Goal: Task Accomplishment & Management: Complete application form

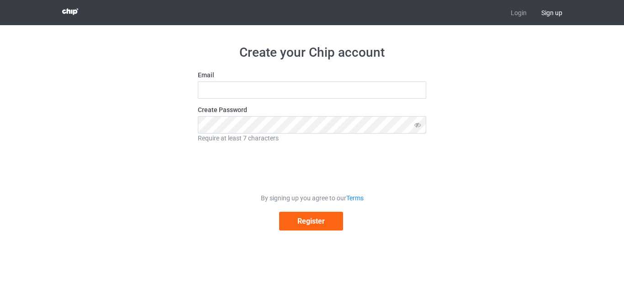
click at [291, 81] on div "Email" at bounding box center [312, 84] width 229 height 28
click at [272, 86] on input "text" at bounding box center [312, 89] width 229 height 17
type input "hosayndev@gmail.com"
click at [419, 127] on icon at bounding box center [417, 124] width 17 height 17
click at [312, 219] on button "Register" at bounding box center [311, 221] width 64 height 19
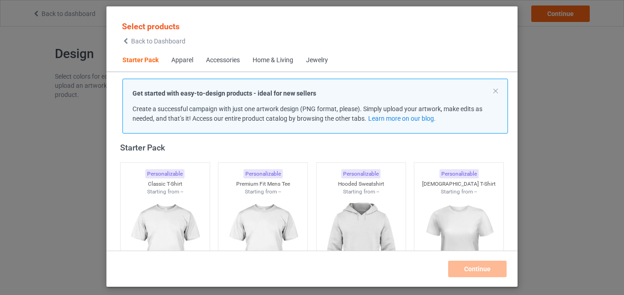
click at [181, 64] on div "Apparel" at bounding box center [182, 60] width 22 height 9
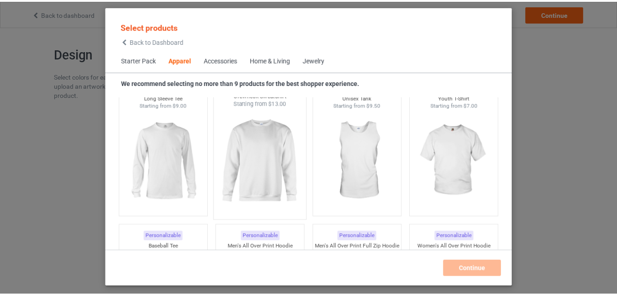
scroll to position [678, 0]
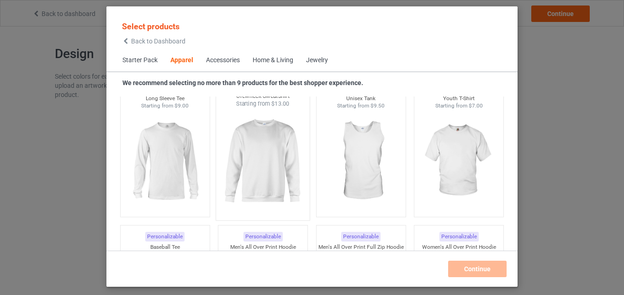
click at [275, 169] on img at bounding box center [263, 161] width 86 height 107
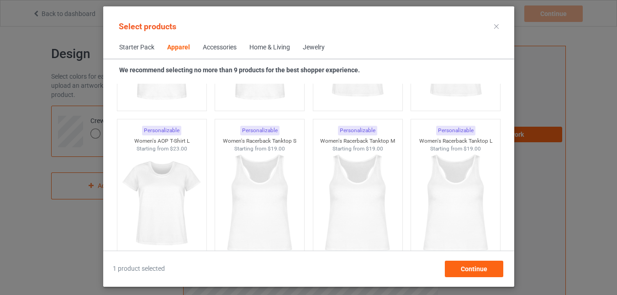
scroll to position [1684, 0]
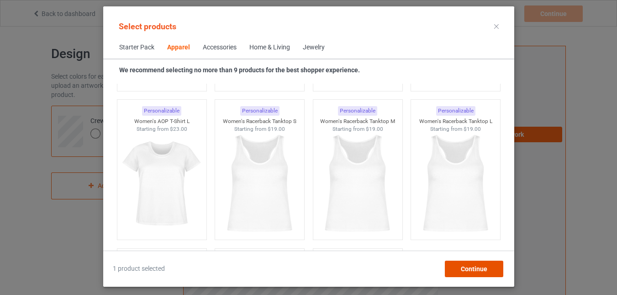
click at [460, 271] on div "Continue" at bounding box center [474, 268] width 58 height 16
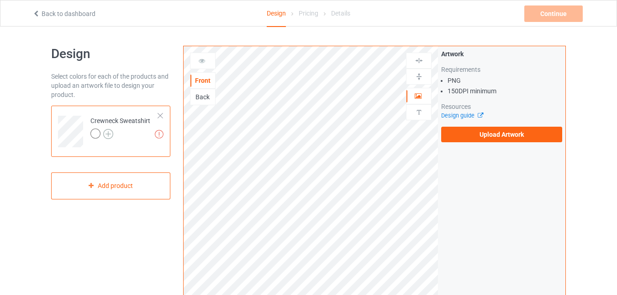
click at [109, 132] on img at bounding box center [108, 134] width 10 height 10
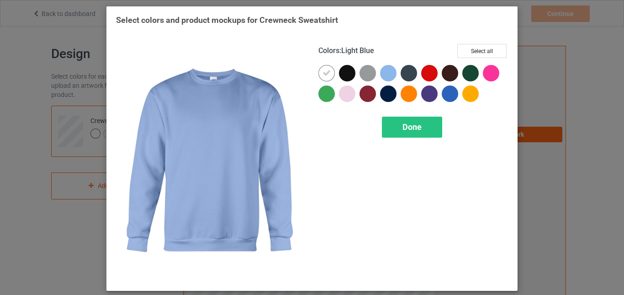
click at [387, 71] on div at bounding box center [388, 73] width 16 height 16
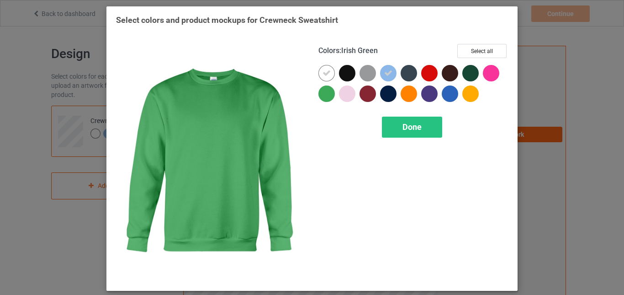
click at [322, 94] on div at bounding box center [327, 93] width 16 height 16
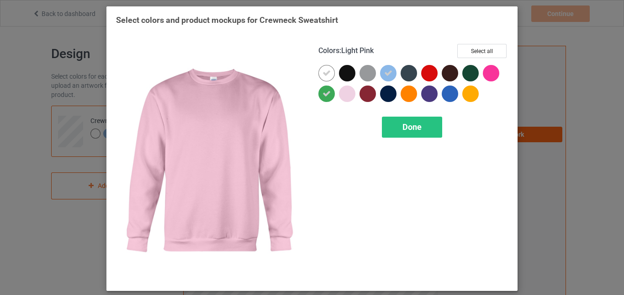
click at [339, 92] on div at bounding box center [347, 93] width 16 height 16
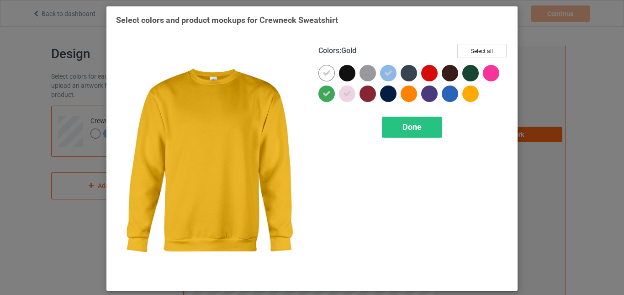
click at [469, 92] on div at bounding box center [470, 93] width 16 height 16
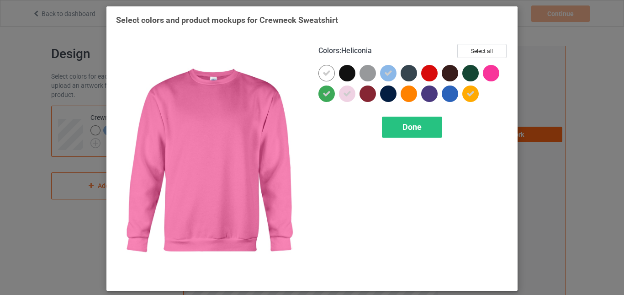
click at [490, 69] on div at bounding box center [491, 73] width 16 height 16
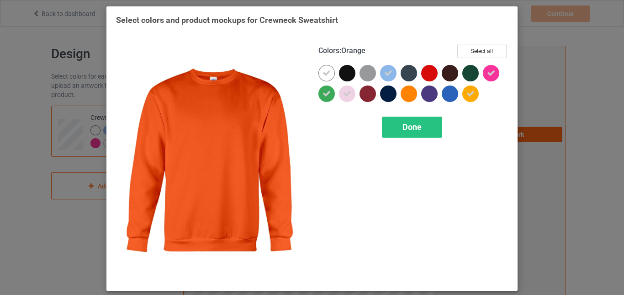
click at [409, 95] on div at bounding box center [409, 93] width 16 height 16
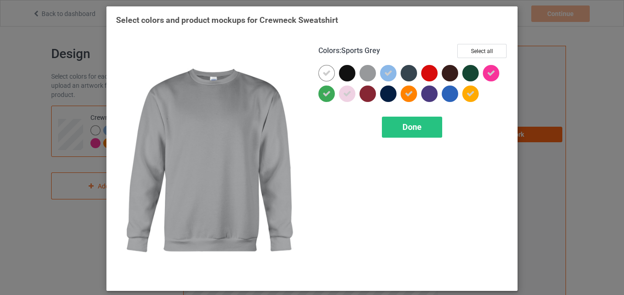
click at [362, 69] on div at bounding box center [368, 73] width 16 height 16
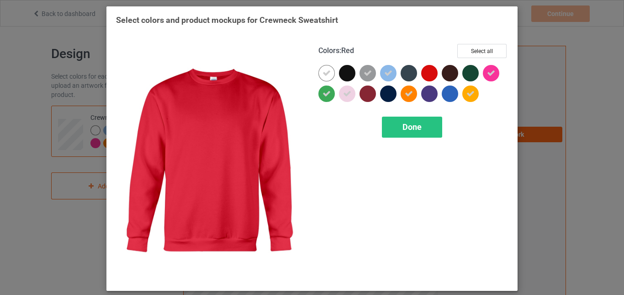
click at [421, 70] on div at bounding box center [429, 73] width 16 height 16
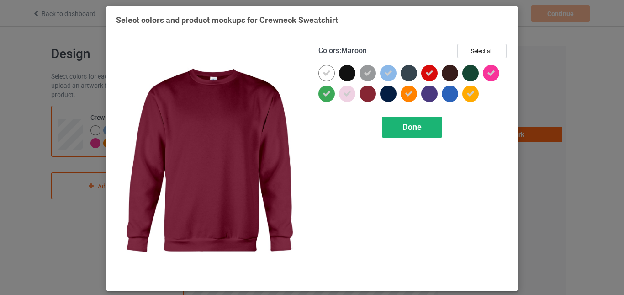
click at [403, 124] on span "Done" at bounding box center [412, 127] width 19 height 10
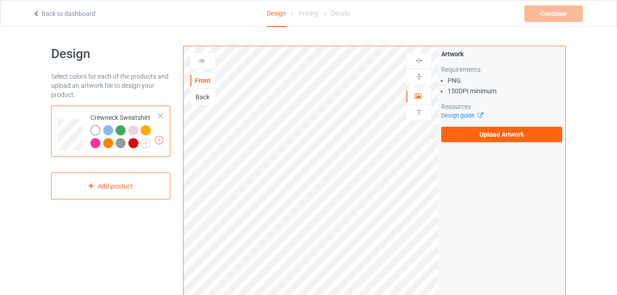
click at [208, 61] on div at bounding box center [203, 60] width 25 height 9
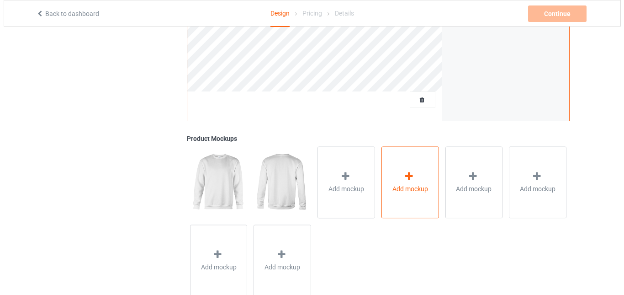
scroll to position [275, 0]
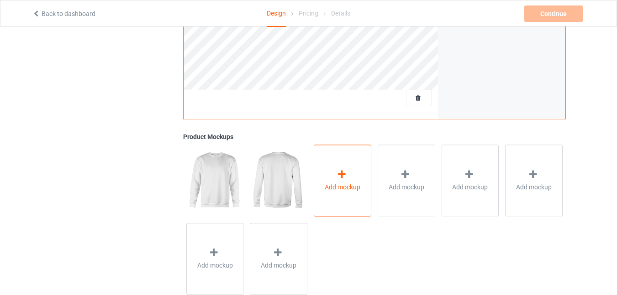
click at [363, 177] on div "Add mockup" at bounding box center [343, 180] width 58 height 72
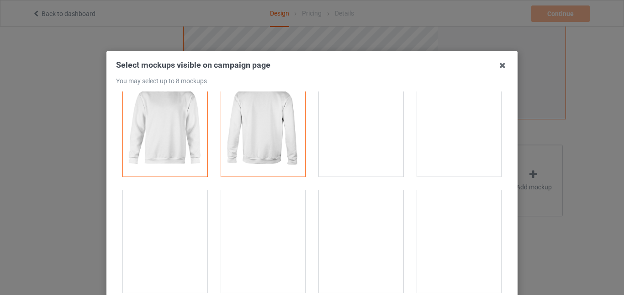
scroll to position [25, 0]
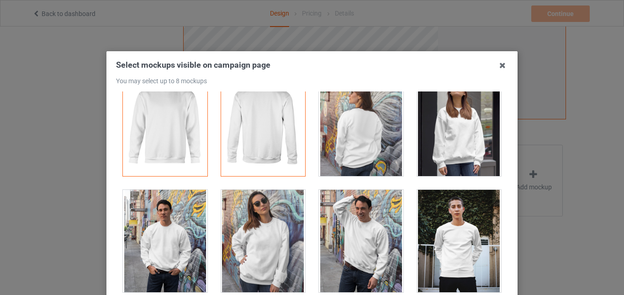
click at [271, 162] on div at bounding box center [263, 125] width 85 height 102
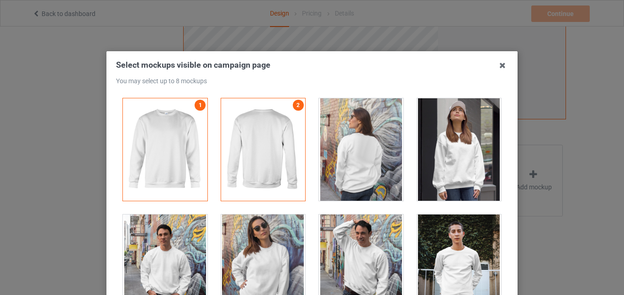
click at [350, 158] on div at bounding box center [361, 149] width 85 height 102
click at [271, 160] on div at bounding box center [263, 149] width 85 height 102
click at [356, 152] on div at bounding box center [361, 149] width 85 height 102
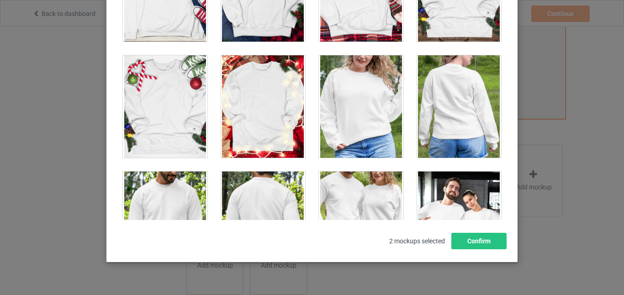
scroll to position [4115, 0]
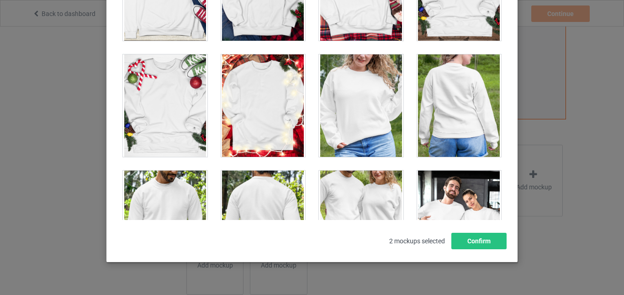
click at [350, 128] on div at bounding box center [361, 105] width 85 height 102
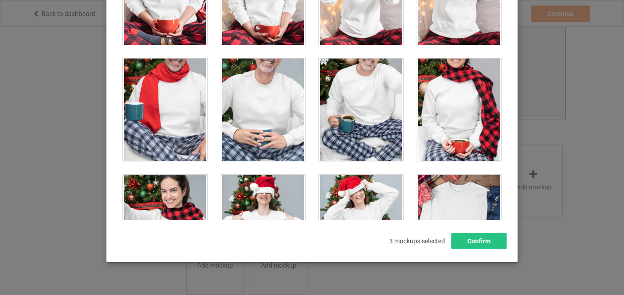
scroll to position [3646, 0]
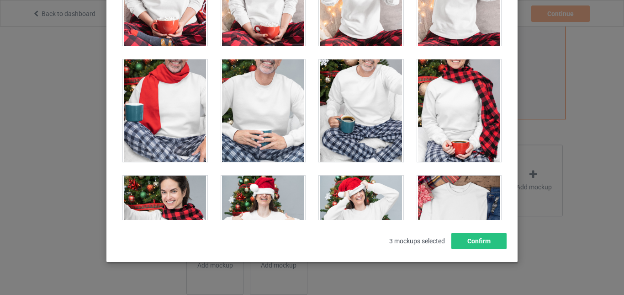
click at [356, 193] on div at bounding box center [361, 226] width 85 height 102
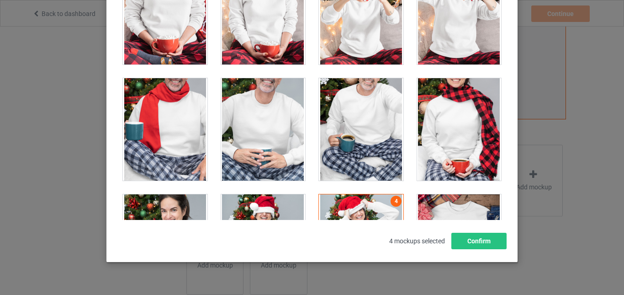
scroll to position [3624, 0]
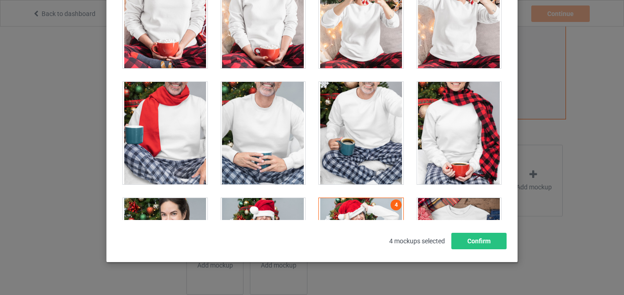
click at [266, 143] on div at bounding box center [263, 133] width 85 height 102
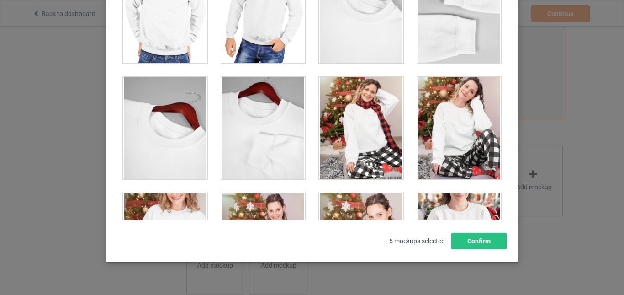
scroll to position [3229, 0]
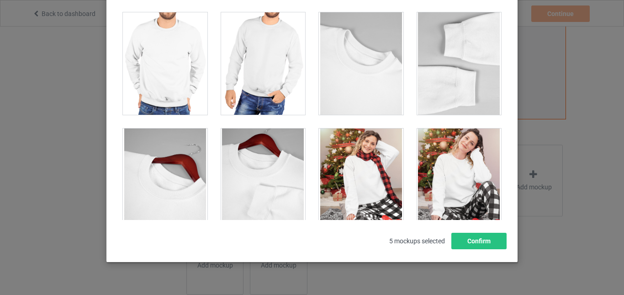
click at [356, 82] on div at bounding box center [361, 63] width 85 height 102
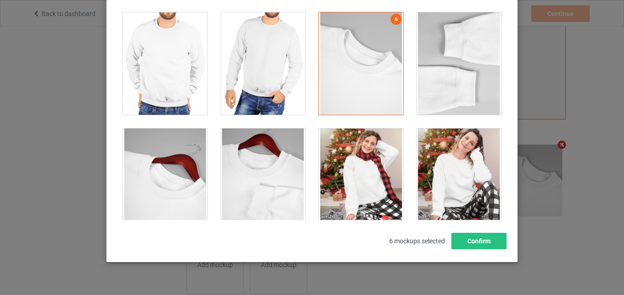
click at [450, 82] on div at bounding box center [459, 63] width 85 height 102
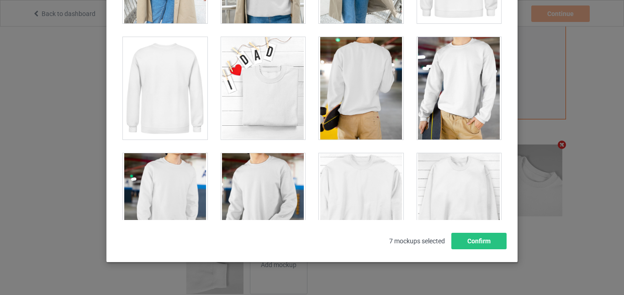
scroll to position [2591, 0]
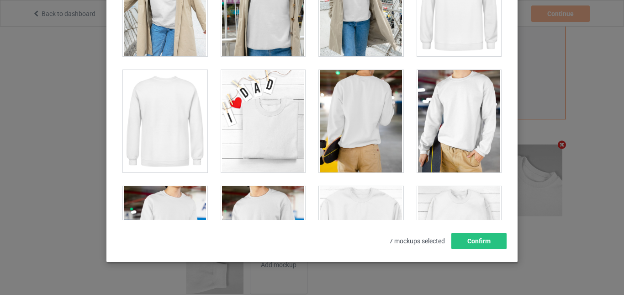
click at [282, 120] on div at bounding box center [263, 121] width 85 height 102
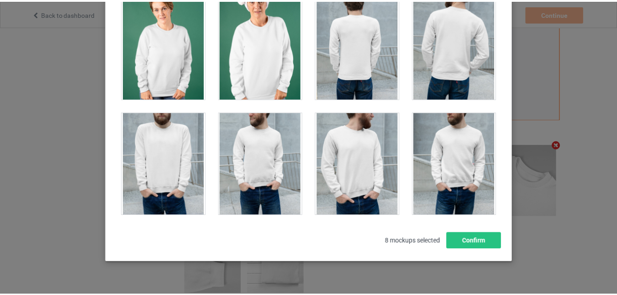
scroll to position [1378, 0]
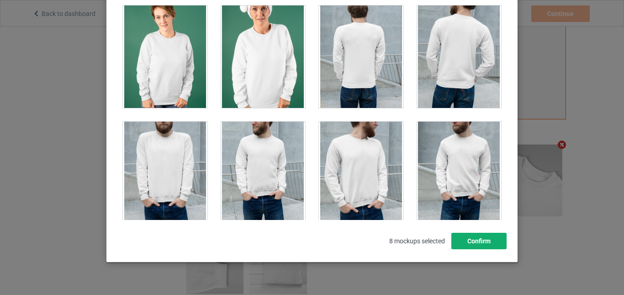
click at [464, 242] on button "Confirm" at bounding box center [479, 241] width 55 height 16
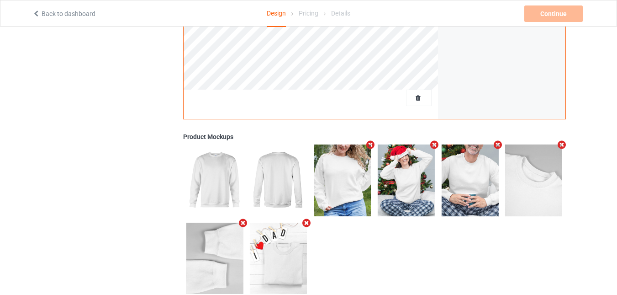
scroll to position [297, 0]
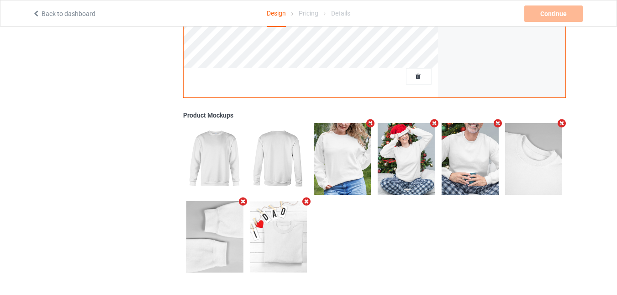
click at [456, 210] on div at bounding box center [374, 198] width 383 height 156
click at [282, 224] on img at bounding box center [278, 236] width 57 height 71
click at [308, 200] on icon "Remove mockup" at bounding box center [306, 202] width 11 height 10
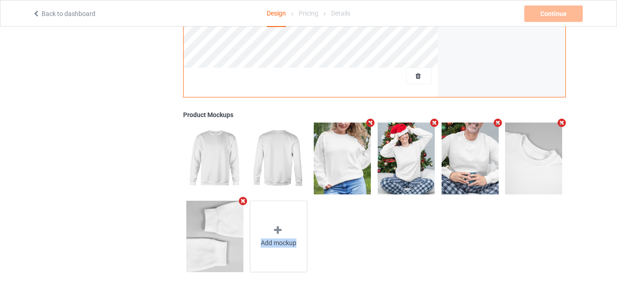
drag, startPoint x: 278, startPoint y: 234, endPoint x: 342, endPoint y: 241, distance: 64.4
click at [342, 241] on div "Add mockup" at bounding box center [374, 197] width 383 height 156
click at [431, 122] on icon "Remove mockup" at bounding box center [434, 123] width 11 height 10
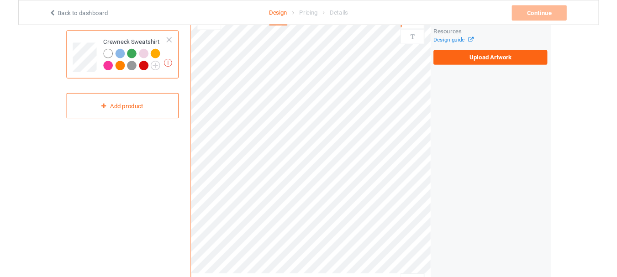
scroll to position [64, 0]
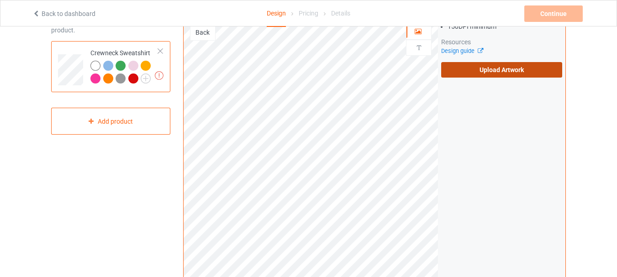
click at [486, 77] on label "Upload Artwork" at bounding box center [501, 70] width 121 height 16
click at [0, 0] on input "Upload Artwork" at bounding box center [0, 0] width 0 height 0
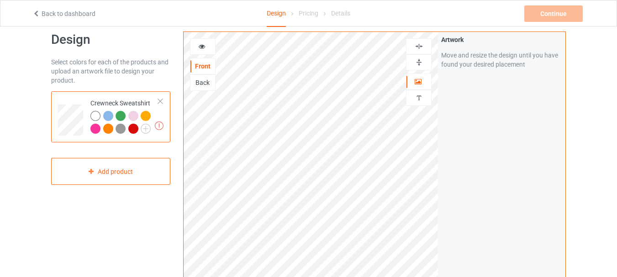
scroll to position [14, 0]
click at [208, 45] on div at bounding box center [203, 47] width 25 height 9
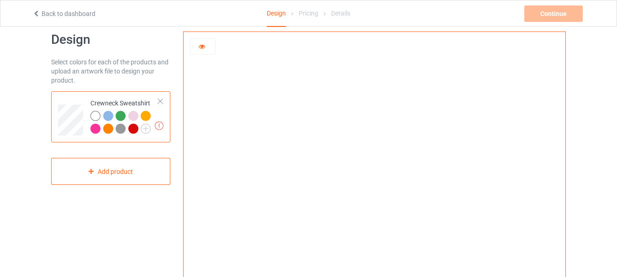
scroll to position [0, 0]
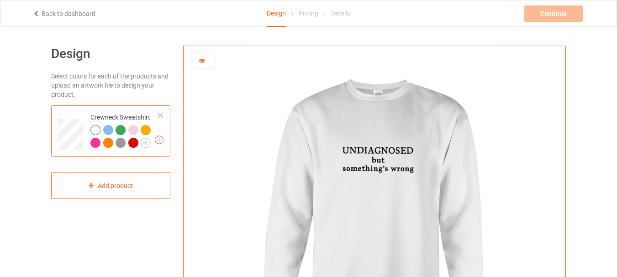
click at [204, 58] on icon at bounding box center [202, 59] width 8 height 6
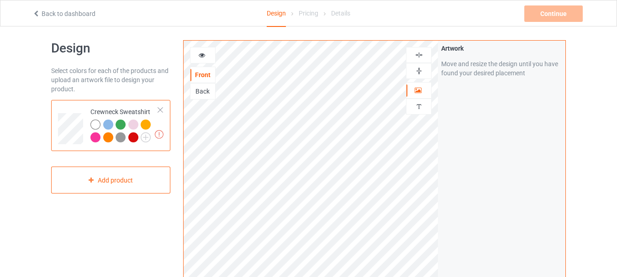
scroll to position [6, 0]
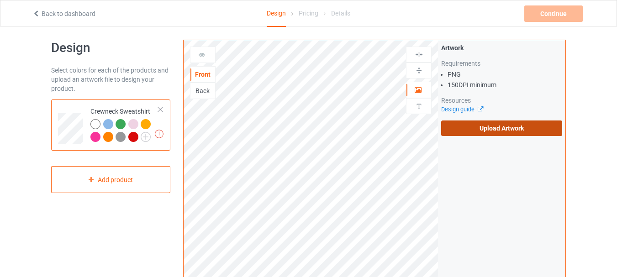
click at [469, 126] on label "Upload Artwork" at bounding box center [501, 129] width 121 height 16
click at [0, 0] on input "Upload Artwork" at bounding box center [0, 0] width 0 height 0
click at [465, 125] on label "Upload Artwork" at bounding box center [501, 129] width 121 height 16
click at [0, 0] on input "Upload Artwork" at bounding box center [0, 0] width 0 height 0
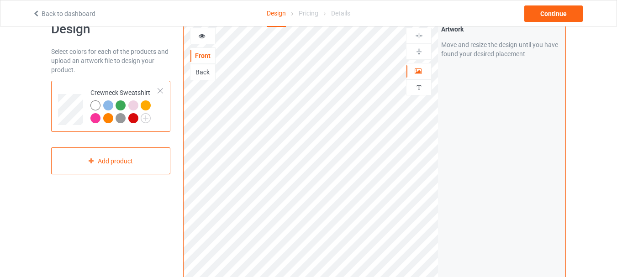
scroll to position [27, 0]
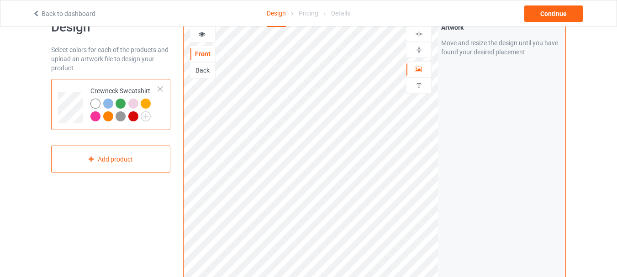
click at [203, 36] on icon at bounding box center [202, 33] width 8 height 6
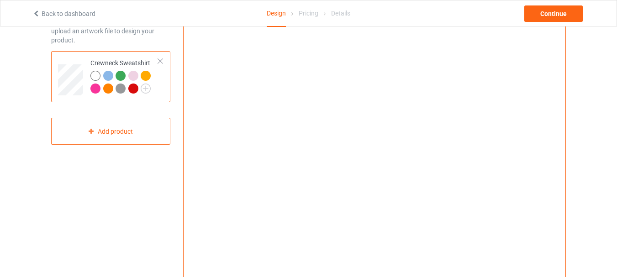
scroll to position [0, 0]
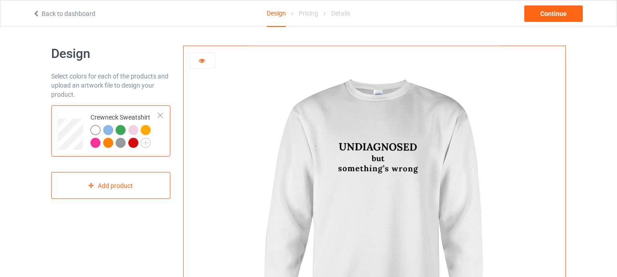
click at [201, 62] on icon at bounding box center [202, 59] width 8 height 6
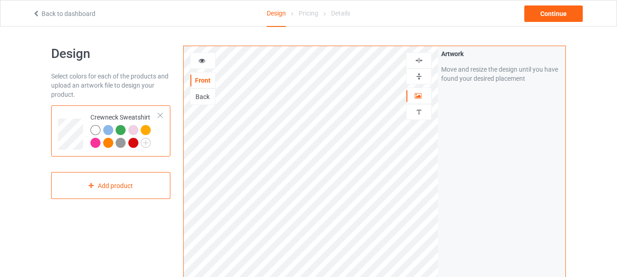
click at [200, 63] on icon at bounding box center [202, 59] width 8 height 6
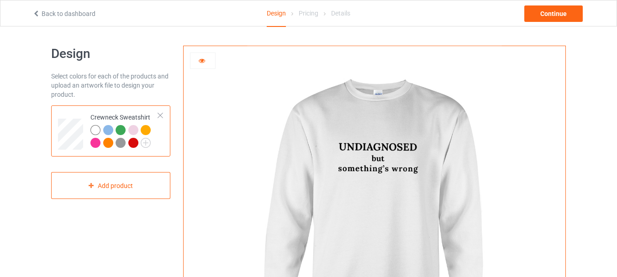
click at [109, 128] on div at bounding box center [108, 130] width 10 height 10
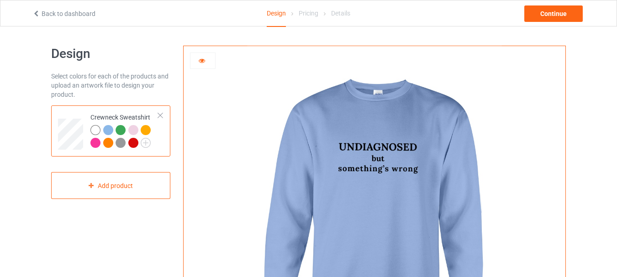
click at [122, 130] on div at bounding box center [121, 130] width 10 height 10
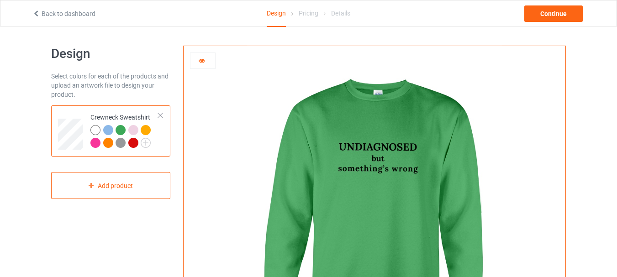
click at [132, 132] on div at bounding box center [133, 130] width 10 height 10
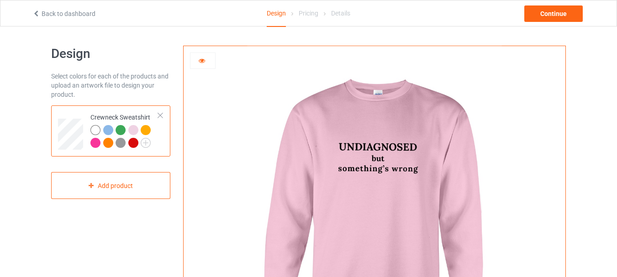
click at [143, 132] on div at bounding box center [146, 130] width 10 height 10
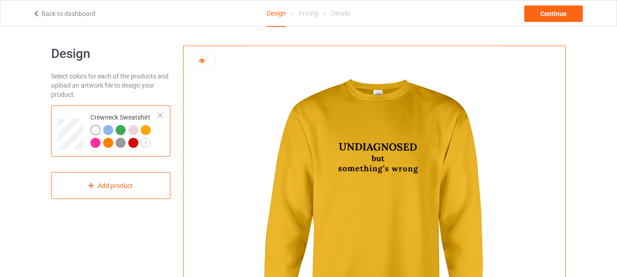
click at [94, 142] on div at bounding box center [95, 143] width 10 height 10
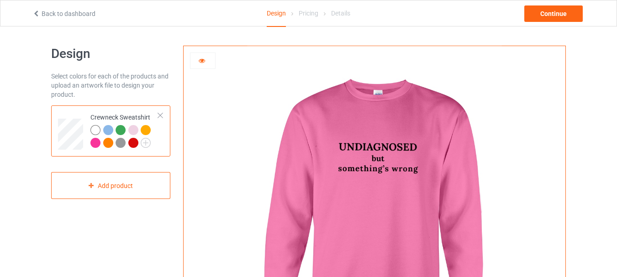
click at [110, 142] on div at bounding box center [108, 143] width 10 height 10
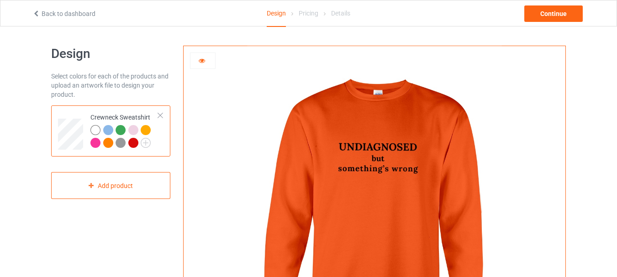
click at [122, 142] on div at bounding box center [121, 143] width 10 height 10
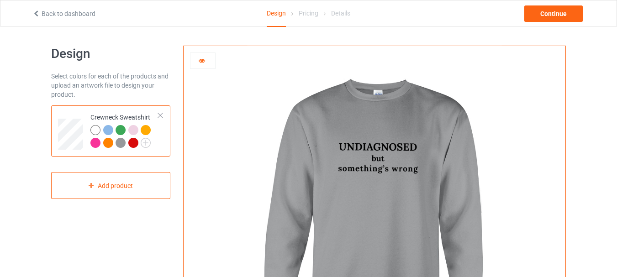
click at [136, 143] on div at bounding box center [133, 143] width 10 height 10
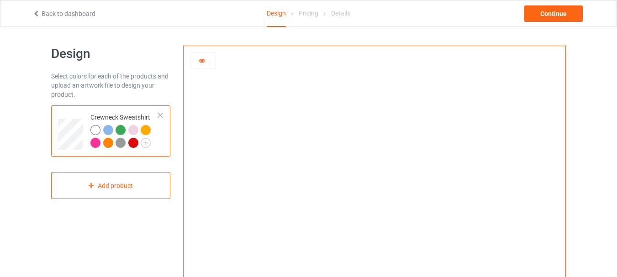
scroll to position [0, 0]
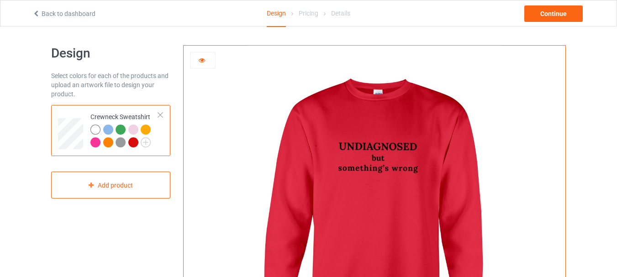
click at [90, 128] on div at bounding box center [95, 130] width 10 height 10
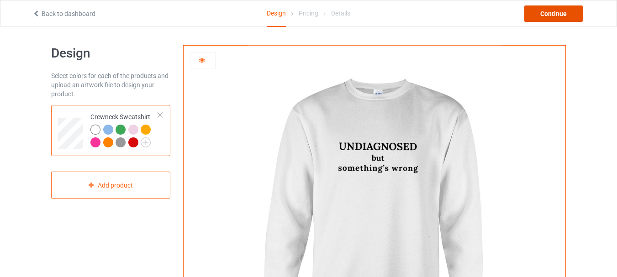
click at [551, 8] on div "Continue" at bounding box center [554, 13] width 58 height 16
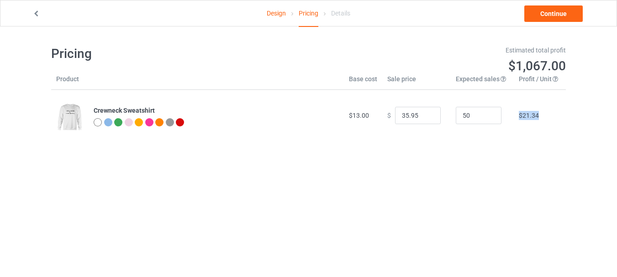
drag, startPoint x: 515, startPoint y: 118, endPoint x: 545, endPoint y: 116, distance: 30.7
click at [545, 116] on td "$21.34" at bounding box center [540, 115] width 52 height 51
drag, startPoint x: 159, startPoint y: 110, endPoint x: 94, endPoint y: 109, distance: 64.9
click at [94, 109] on div "Crewneck Sweatshirt" at bounding box center [216, 110] width 245 height 9
click at [421, 144] on div "Pricing Estimated total profit $1,067.00 Product Base cost Sale price Expected …" at bounding box center [308, 94] width 515 height 134
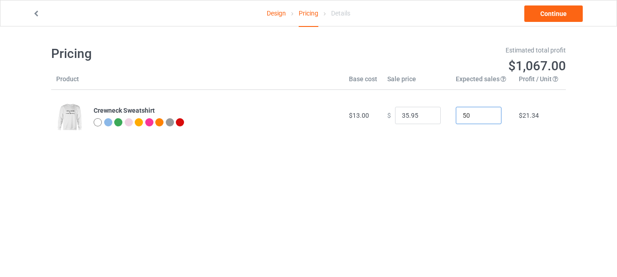
click at [462, 118] on input "50" at bounding box center [479, 115] width 46 height 17
type input "1000"
type input "1"
type input "1000"
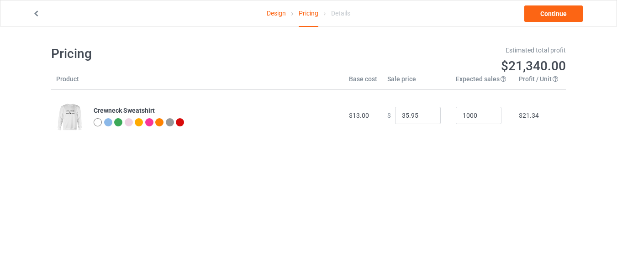
click at [523, 149] on div "Pricing Estimated total profit $21,340.00 Product Base cost Sale price Expected…" at bounding box center [308, 94] width 515 height 134
click at [552, 12] on link "Continue" at bounding box center [554, 13] width 58 height 16
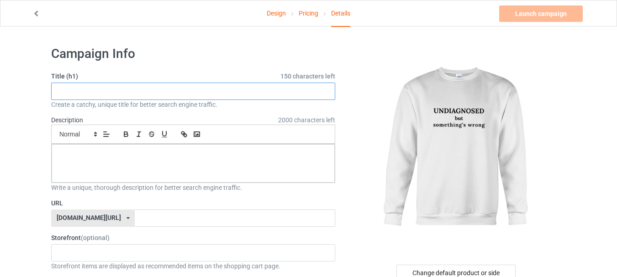
click at [164, 88] on input "text" at bounding box center [193, 91] width 284 height 17
paste input "UNDIAGNOSED but something’s wrong"
click at [134, 90] on input "UNDIAGNOSED but something’s wrong" at bounding box center [193, 91] width 284 height 17
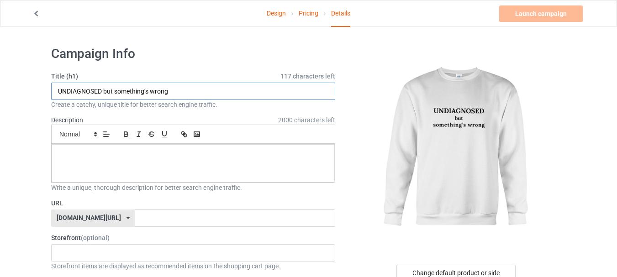
type input "UNDIAGNOSED but something’s wrong"
click at [84, 93] on input "UNDIAGNOSED but something’s wrong" at bounding box center [193, 91] width 284 height 17
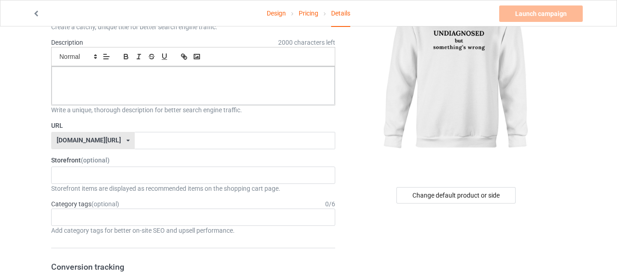
scroll to position [79, 0]
click at [135, 146] on input "text" at bounding box center [235, 139] width 200 height 17
paste input "UNDIAGNOSED but something’s wrong"
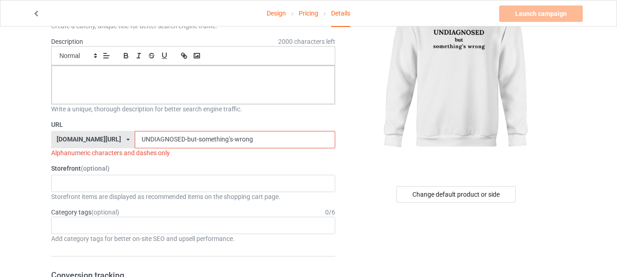
click at [176, 155] on div "Alphanumeric characters and dashes only" at bounding box center [193, 153] width 284 height 9
click at [203, 138] on input "UNDIAGNOSED-but-something’s-wrong" at bounding box center [235, 139] width 200 height 17
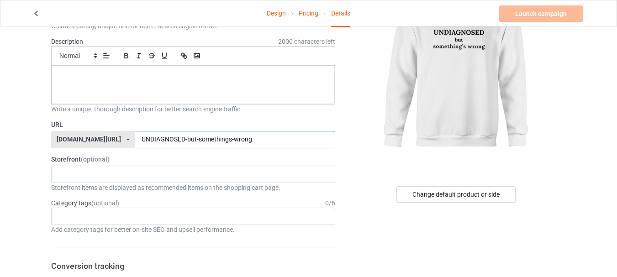
type input "UNDIAGNOSED-but-somethings-wrong"
click at [266, 129] on label "URL" at bounding box center [193, 124] width 284 height 9
click at [247, 126] on label "URL" at bounding box center [193, 124] width 284 height 9
click at [230, 128] on label "URL" at bounding box center [193, 124] width 284 height 9
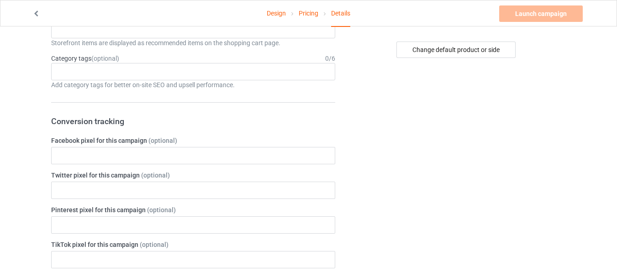
scroll to position [224, 0]
click at [147, 65] on div "Age > 1-19 > 1 Age > 1-12 Months > 1 Month Age > 1-12 Months Age > 1-19 Age > 1…" at bounding box center [193, 70] width 284 height 17
click at [33, 90] on div "Design Pricing Details Launch campaign Please enter campaign description Campai…" at bounding box center [308, 275] width 617 height 947
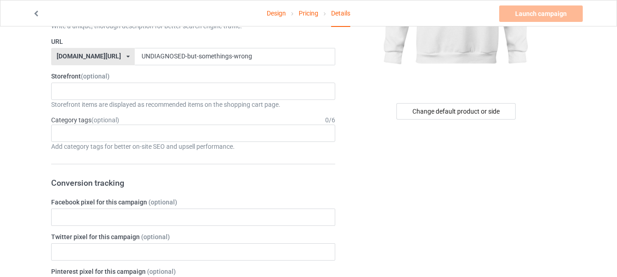
scroll to position [0, 0]
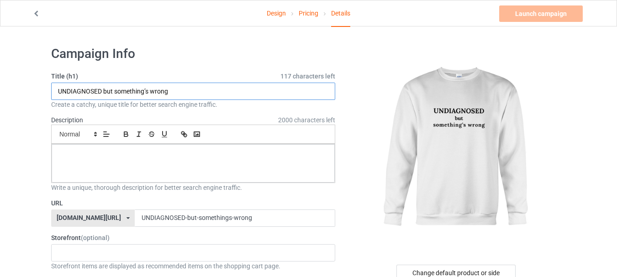
click at [170, 97] on input "UNDIAGNOSED but something’s wrong" at bounding box center [193, 91] width 284 height 17
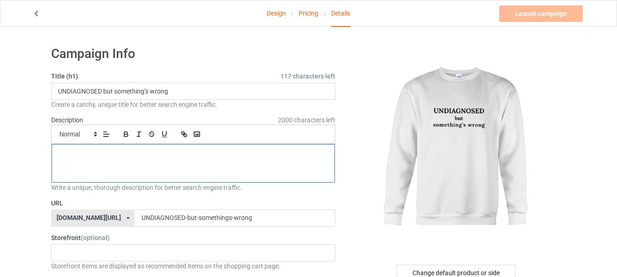
click at [158, 159] on div at bounding box center [193, 163] width 283 height 38
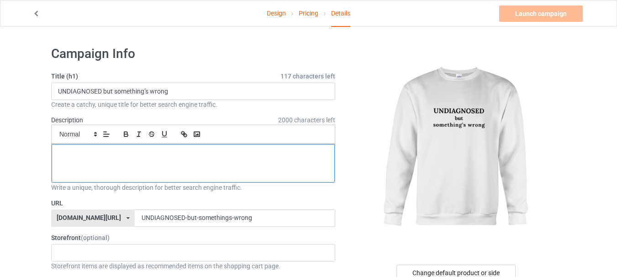
click at [153, 159] on div at bounding box center [193, 163] width 283 height 38
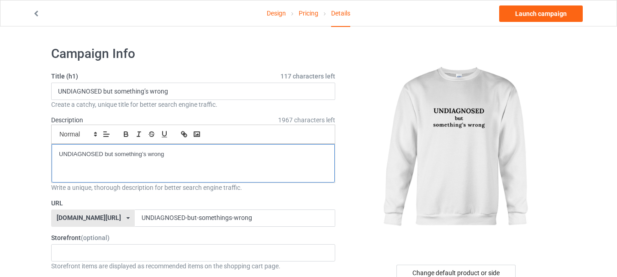
click at [179, 159] on div "UNDIAGNOSED but something’s wrong" at bounding box center [193, 163] width 283 height 38
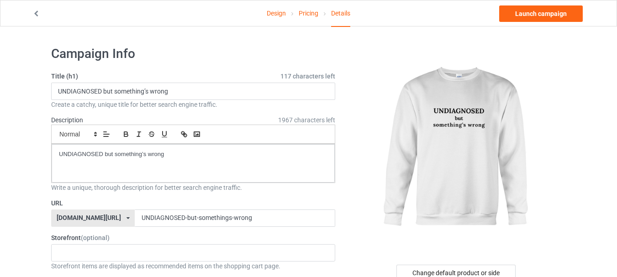
click at [547, 9] on link "Launch campaign" at bounding box center [542, 13] width 84 height 16
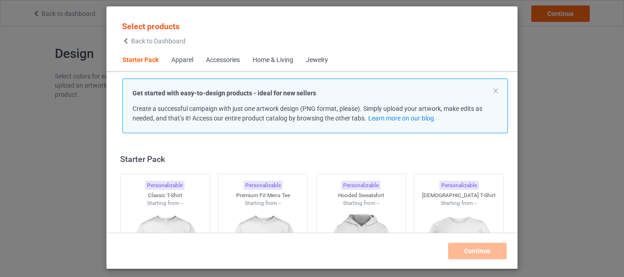
scroll to position [12, 0]
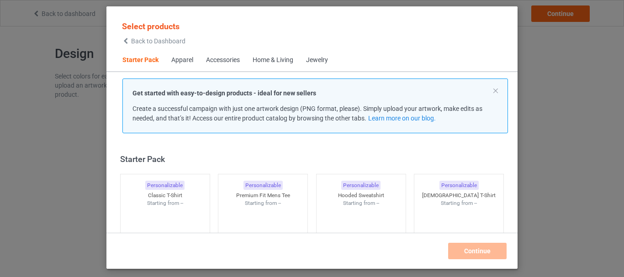
scroll to position [12, 0]
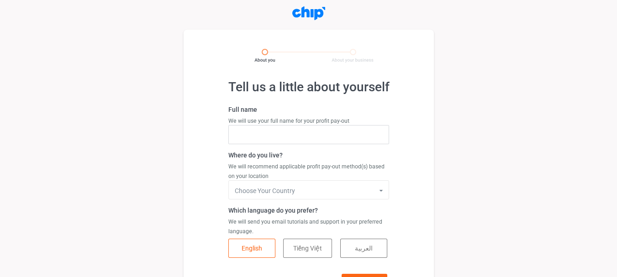
type input "hosayn"
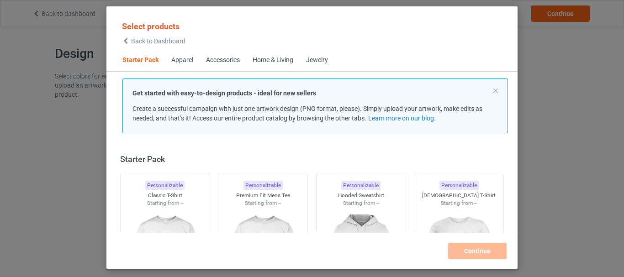
scroll to position [12, 0]
